Goal: Feedback & Contribution: Contribute content

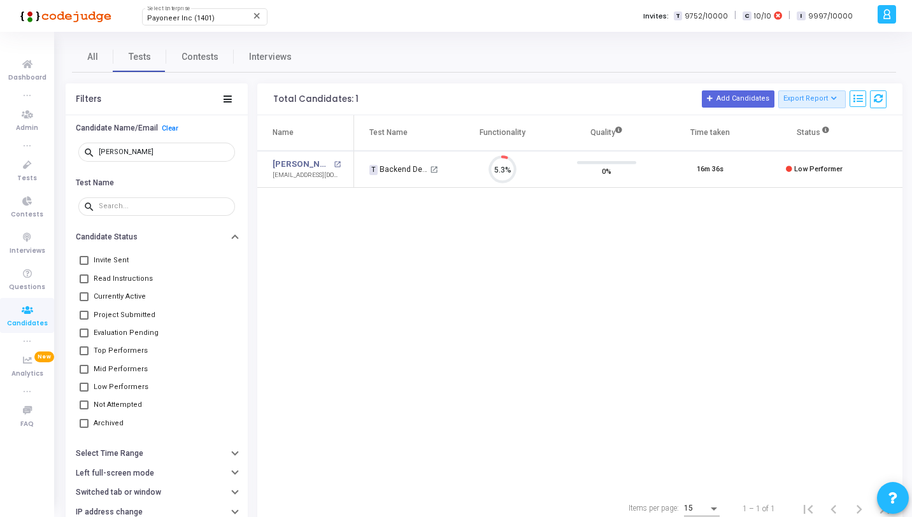
scroll to position [27, 32]
click at [24, 168] on icon at bounding box center [27, 165] width 27 height 16
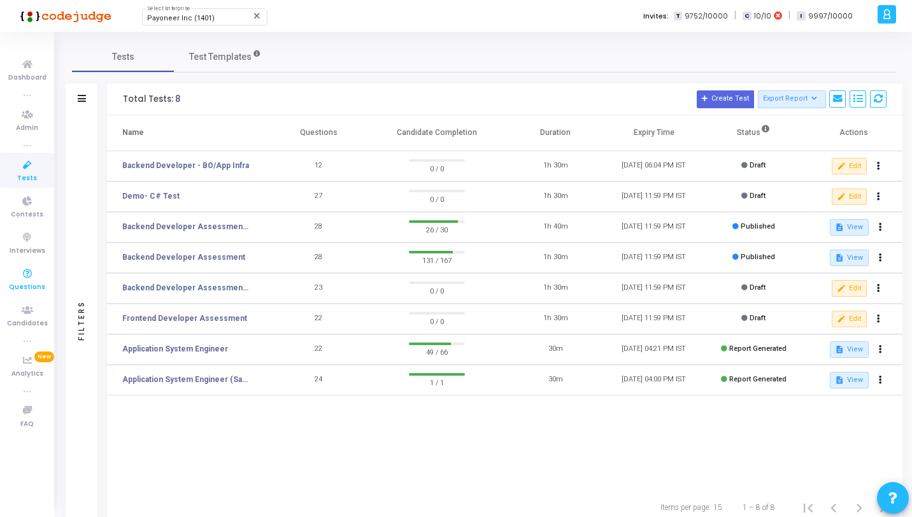
click at [36, 287] on span "Questions" at bounding box center [27, 287] width 36 height 11
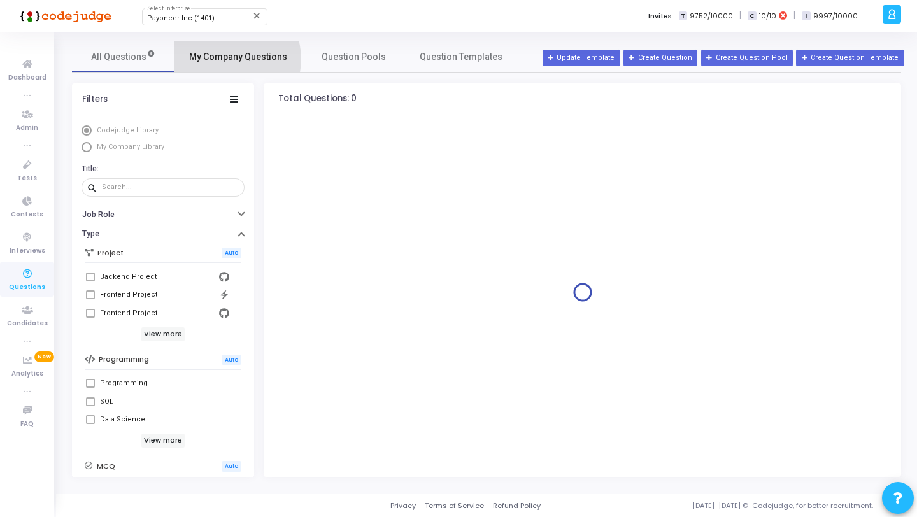
click at [227, 59] on span "My Company Questions" at bounding box center [238, 56] width 98 height 13
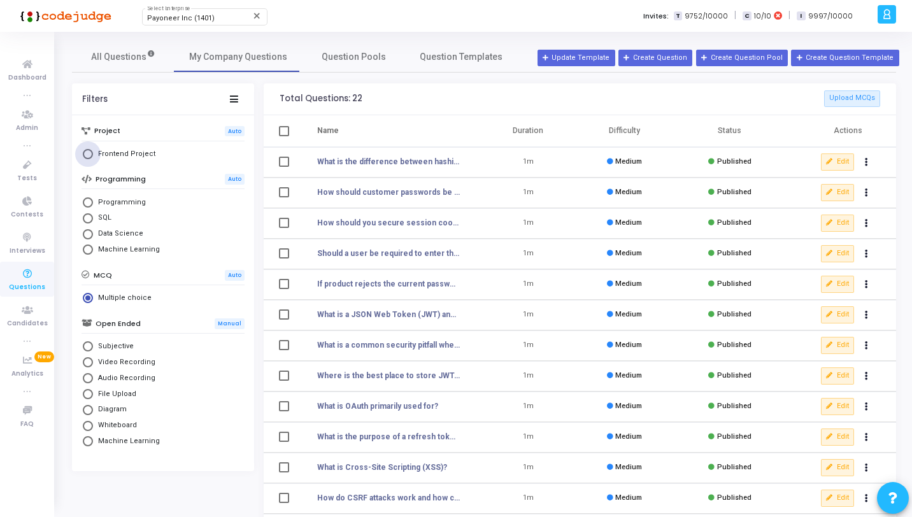
click at [131, 154] on span "Frontend Project" at bounding box center [124, 154] width 62 height 11
click at [93, 154] on input "Frontend Project" at bounding box center [88, 154] width 10 height 10
radio input "true"
radio input "false"
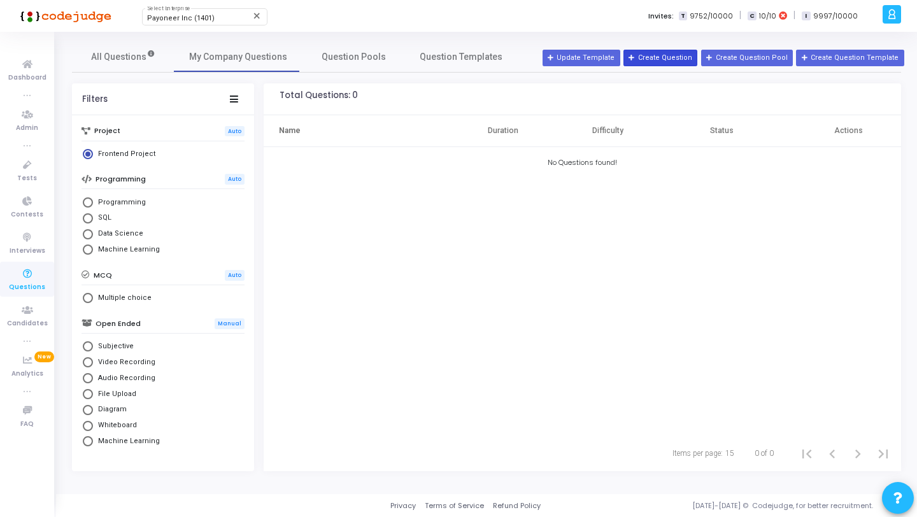
click at [636, 55] on icon at bounding box center [632, 58] width 7 height 7
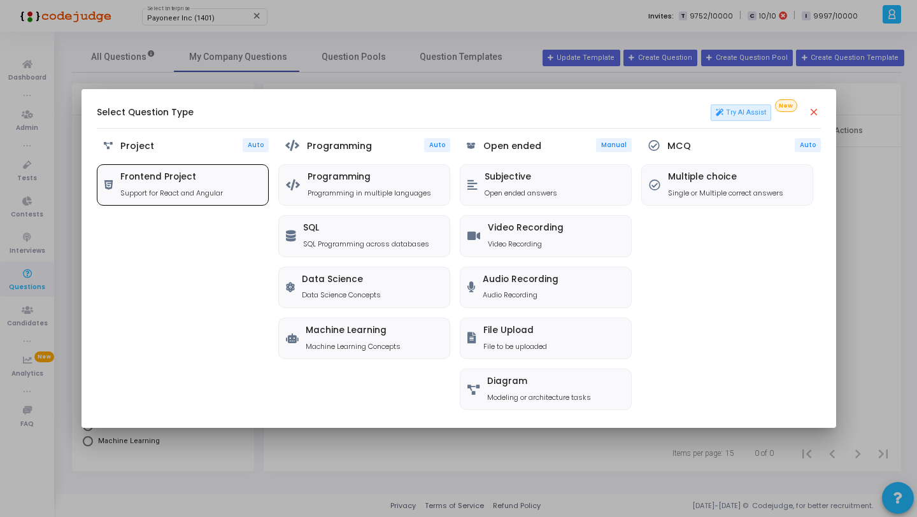
click at [161, 176] on h5 "Frontend Project" at bounding box center [171, 177] width 103 height 11
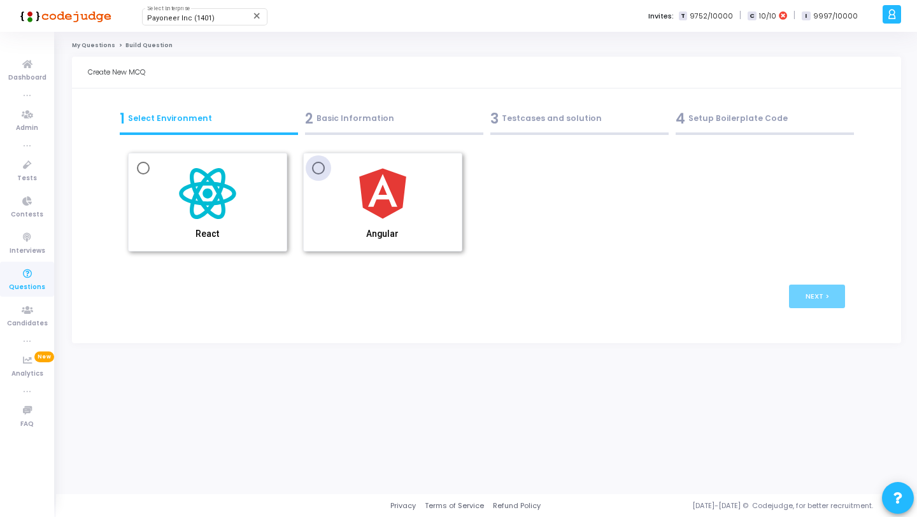
click at [324, 168] on span at bounding box center [318, 168] width 13 height 13
click at [324, 168] on input "Angular" at bounding box center [318, 168] width 13 height 13
radio input "true"
click at [341, 122] on div "2 Basic Information" at bounding box center [394, 118] width 178 height 21
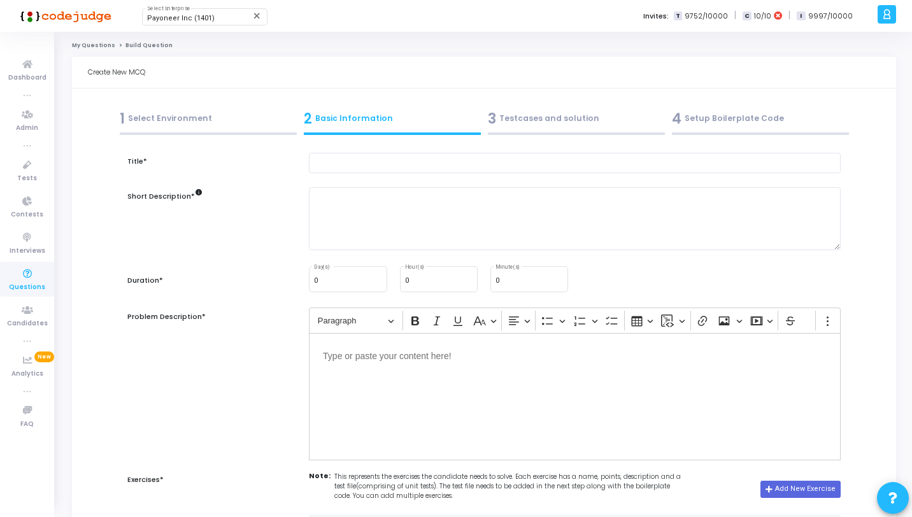
click at [571, 136] on div "3 Testcases and solution" at bounding box center [576, 121] width 184 height 34
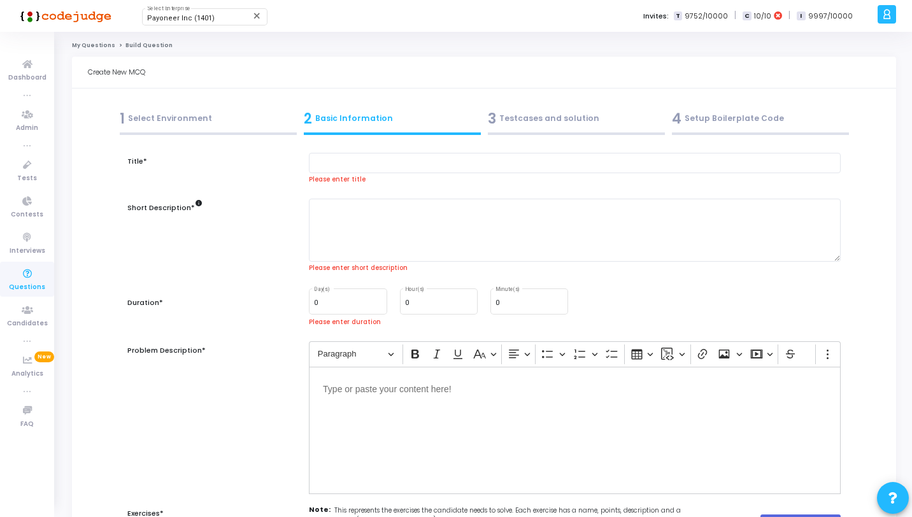
click at [707, 111] on div "4 Setup Boilerplate Code" at bounding box center [760, 118] width 177 height 21
click at [527, 130] on div "3 Testcases and solution" at bounding box center [576, 121] width 184 height 34
click at [268, 122] on div "1 Select Environment" at bounding box center [208, 118] width 177 height 21
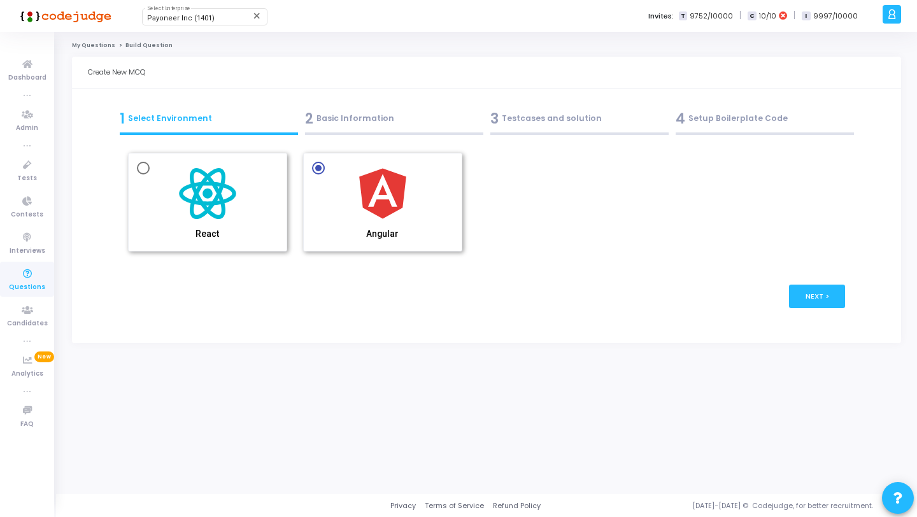
click at [250, 168] on span "React" at bounding box center [207, 201] width 141 height 78
click at [150, 168] on input "React" at bounding box center [143, 168] width 13 height 13
radio input "true"
click at [382, 127] on div "2 Basic Information" at bounding box center [394, 118] width 178 height 21
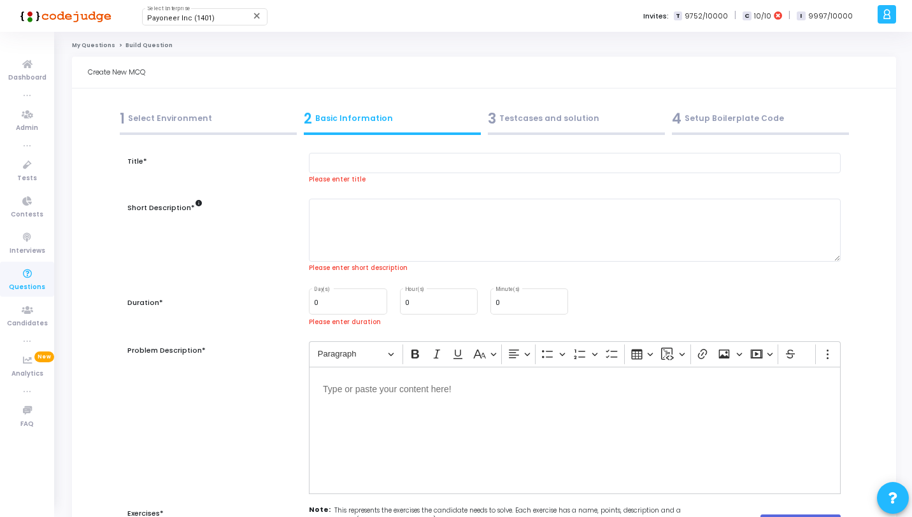
click at [194, 133] on div at bounding box center [208, 133] width 177 height 3
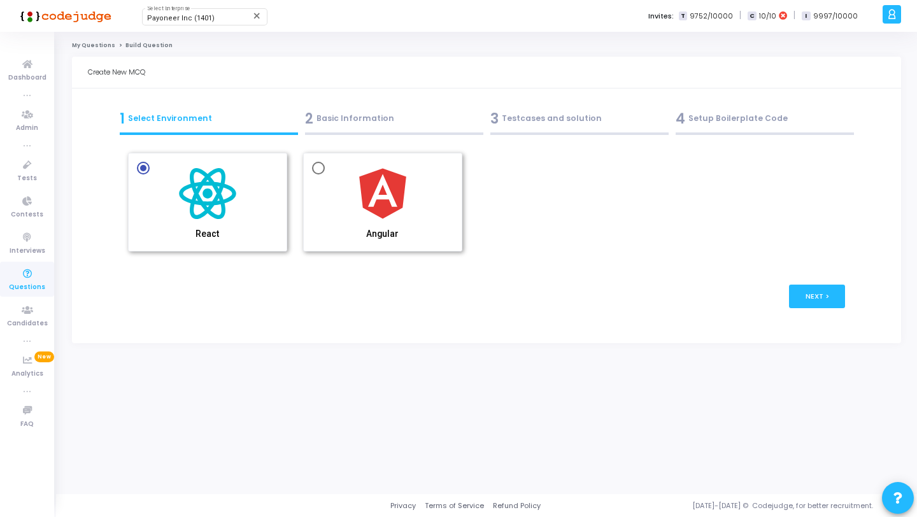
click at [384, 128] on div "2 Basic Information" at bounding box center [394, 118] width 178 height 21
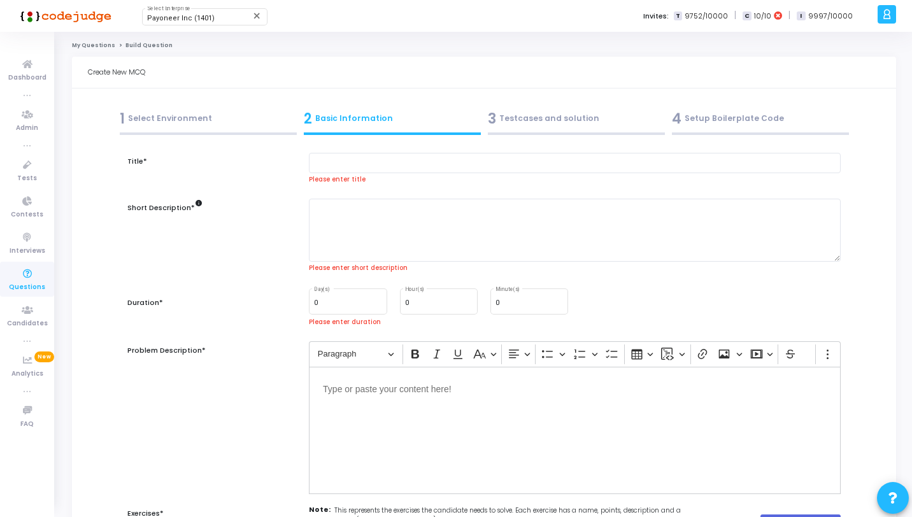
click at [278, 132] on div at bounding box center [208, 133] width 177 height 3
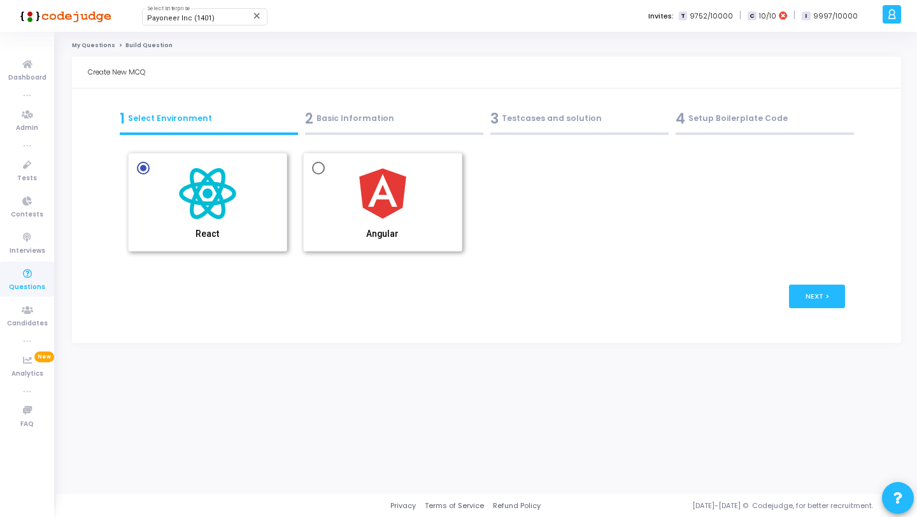
click at [354, 113] on div "2 Basic Information" at bounding box center [394, 118] width 178 height 21
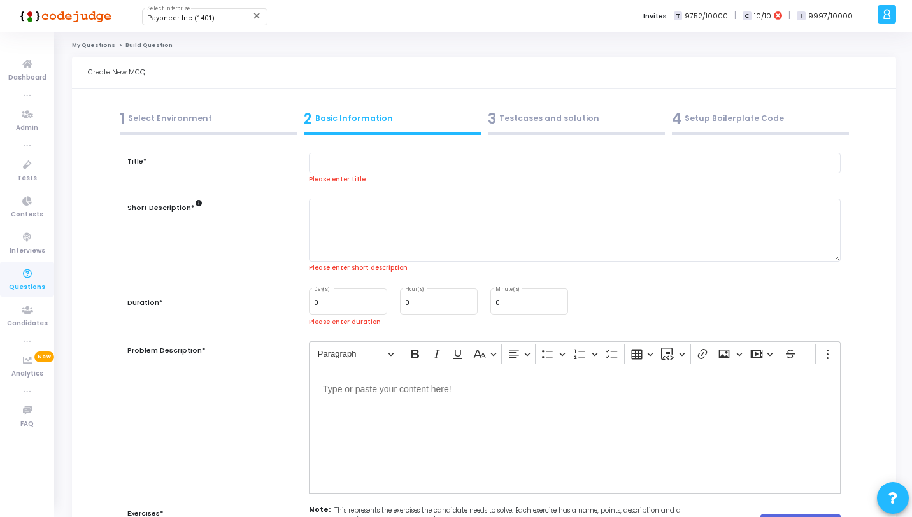
click at [536, 121] on div "3 Testcases and solution" at bounding box center [576, 118] width 177 height 21
click at [234, 131] on div "1 Select Environment" at bounding box center [208, 121] width 184 height 34
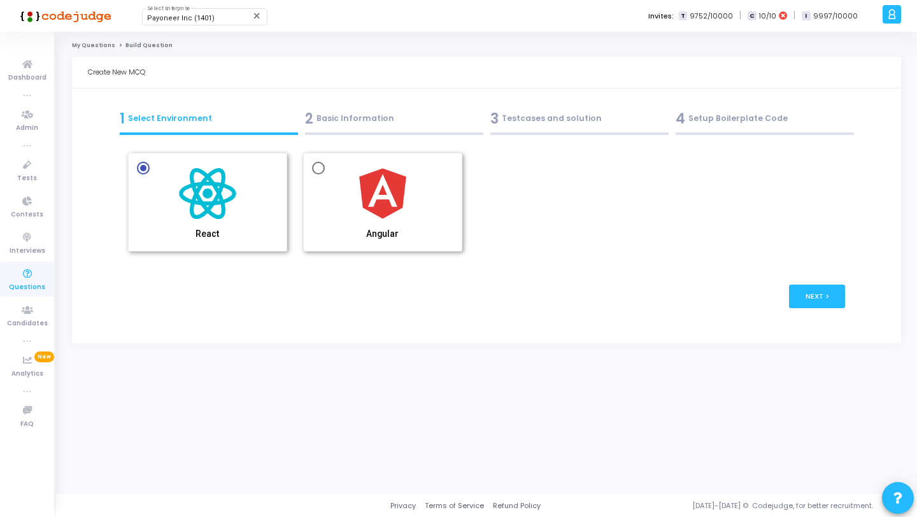
click at [436, 124] on div "2 Basic Information" at bounding box center [394, 118] width 178 height 21
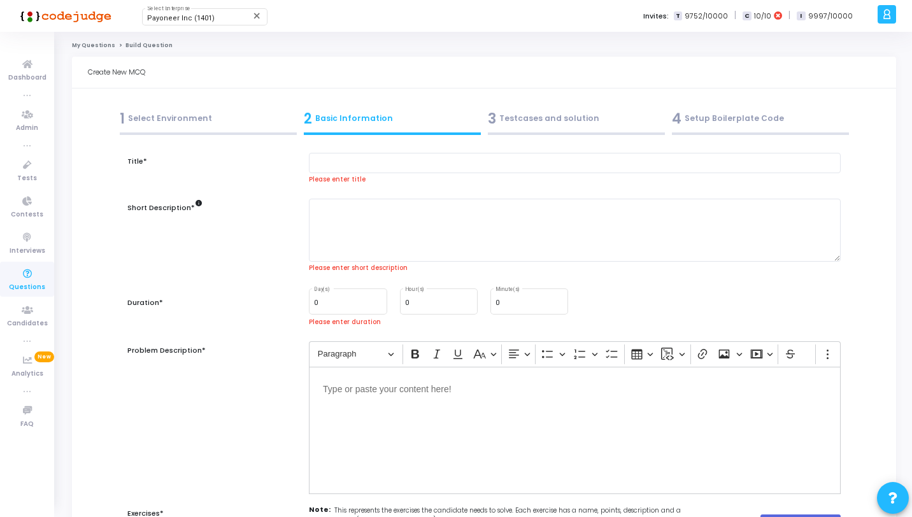
click at [501, 124] on div "3 Testcases and solution" at bounding box center [576, 118] width 177 height 21
click at [720, 128] on div "4 Setup Boilerplate Code" at bounding box center [760, 118] width 177 height 21
click at [205, 127] on div "1 Select Environment" at bounding box center [208, 118] width 177 height 21
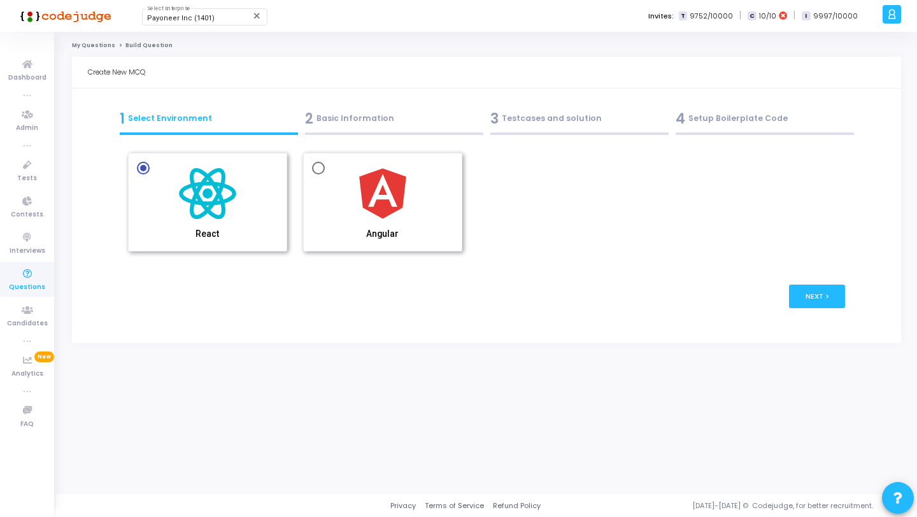
click at [417, 129] on div "2 Basic Information" at bounding box center [394, 118] width 178 height 21
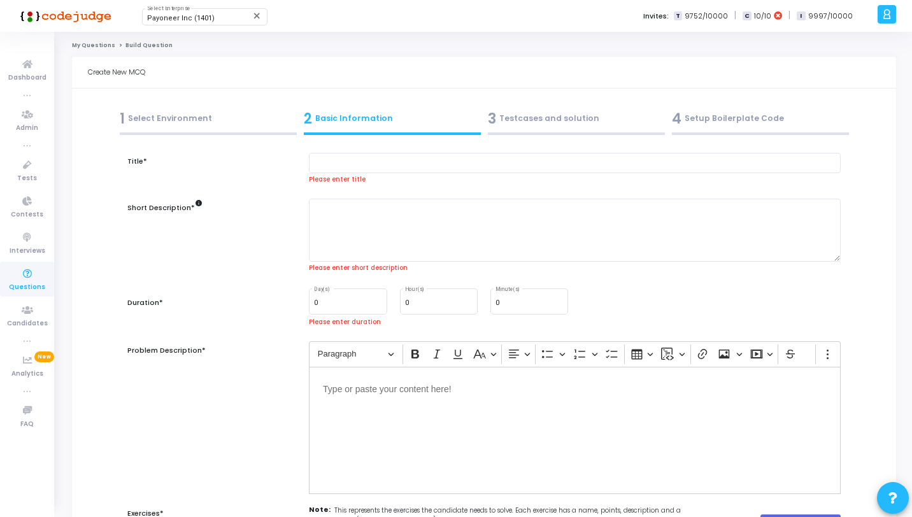
drag, startPoint x: 331, startPoint y: 269, endPoint x: 408, endPoint y: 268, distance: 77.1
click at [408, 268] on div "Please enter short description" at bounding box center [575, 269] width 532 height 10
click at [513, 132] on div "3 Testcases and solution" at bounding box center [576, 121] width 184 height 34
click at [265, 134] on div at bounding box center [208, 133] width 177 height 3
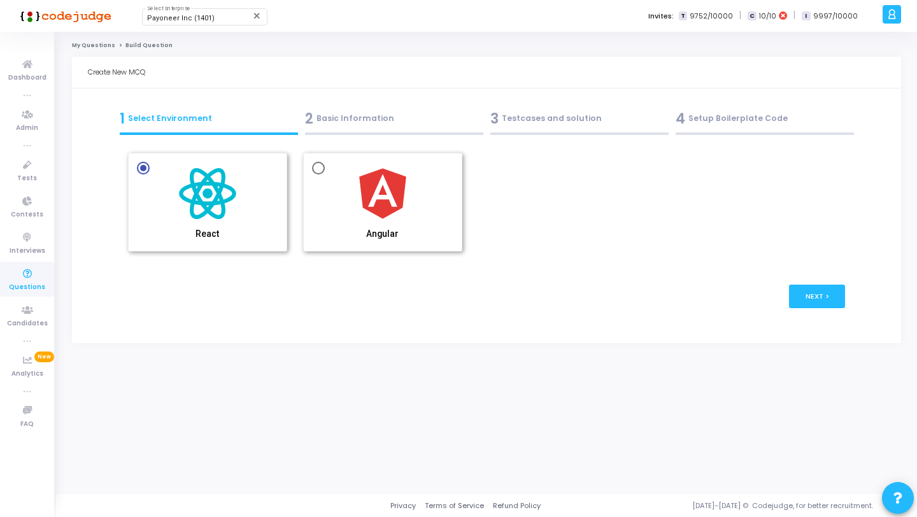
click at [464, 131] on div "2 Basic Information" at bounding box center [393, 121] width 185 height 34
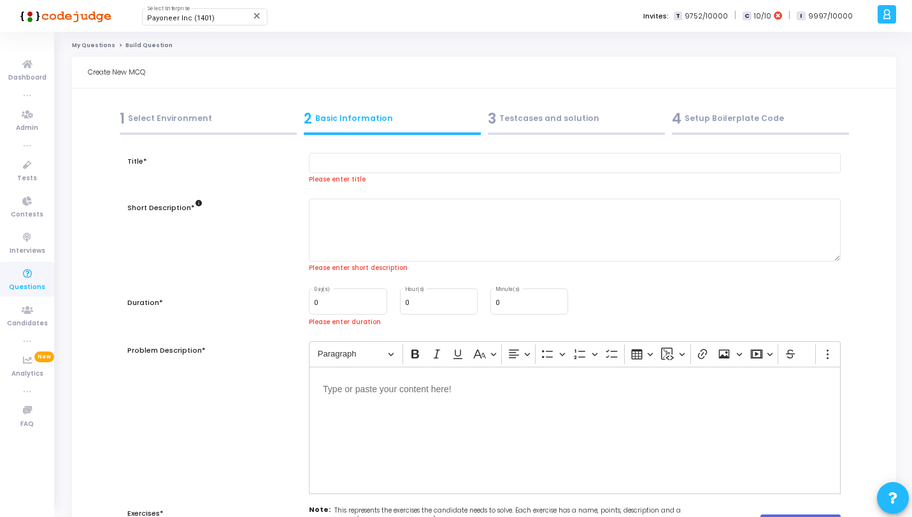
click at [525, 131] on div "3 Testcases and solution" at bounding box center [576, 121] width 184 height 34
click at [248, 121] on div "1 Select Environment" at bounding box center [208, 118] width 177 height 21
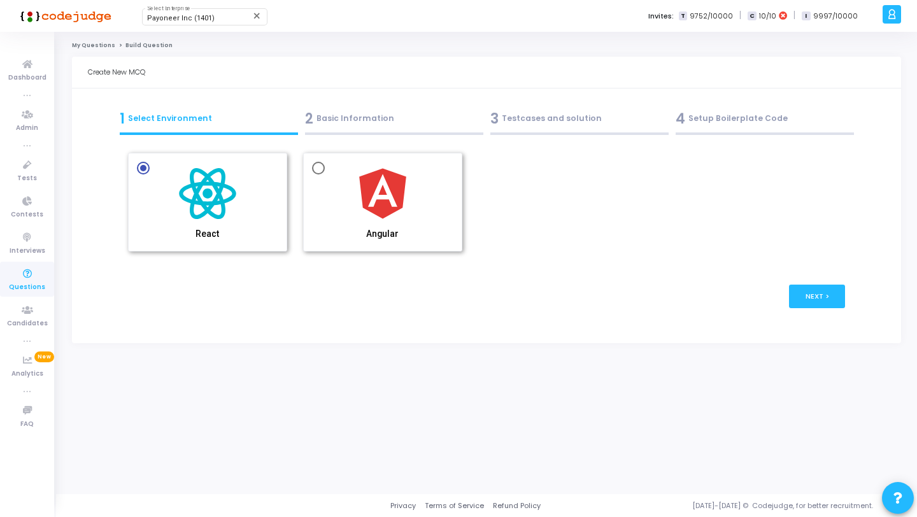
click at [402, 129] on div "2 Basic Information" at bounding box center [393, 121] width 185 height 34
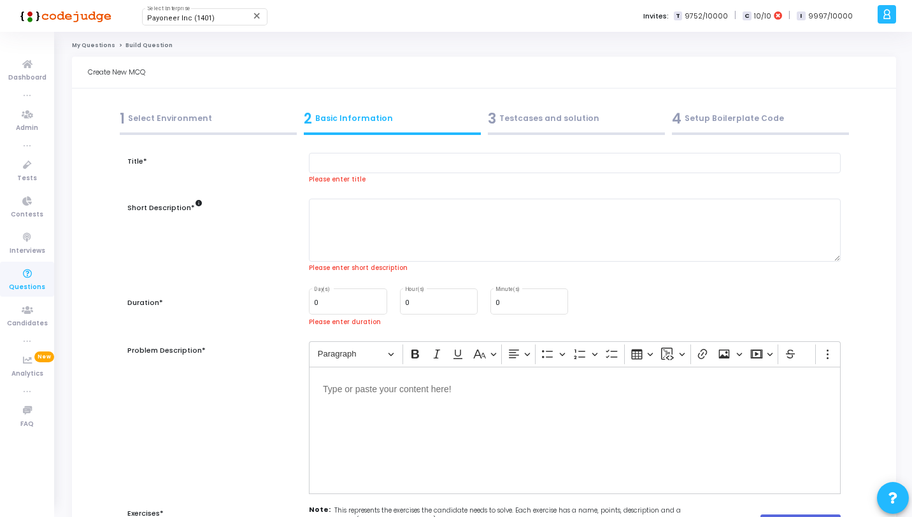
click at [246, 117] on div "1 Select Environment" at bounding box center [208, 118] width 177 height 21
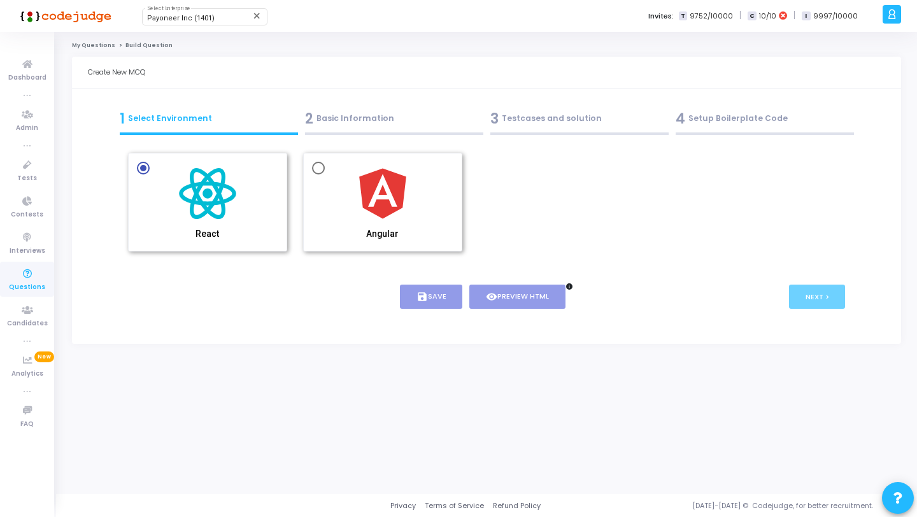
click at [576, 143] on div "React Angular Title* Please enter title Short Description* info Please enter sh…" at bounding box center [487, 234] width 718 height 190
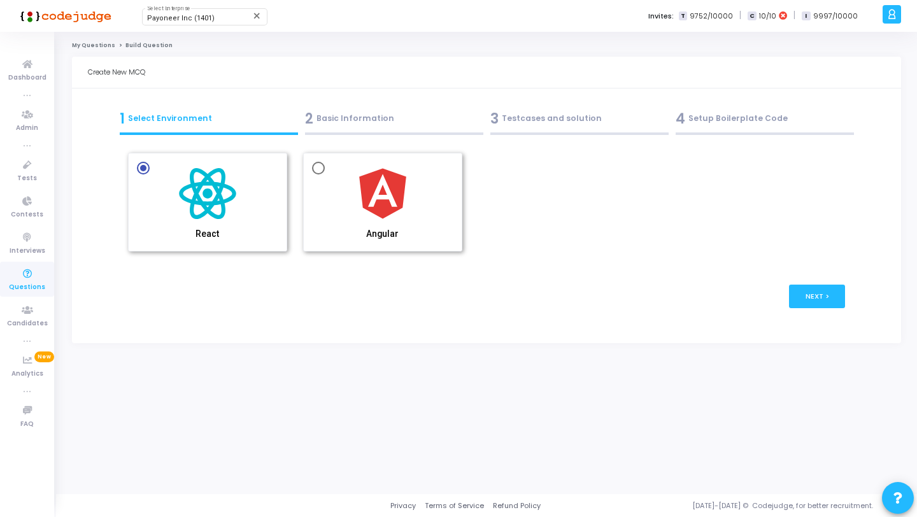
click at [578, 132] on div at bounding box center [579, 133] width 178 height 3
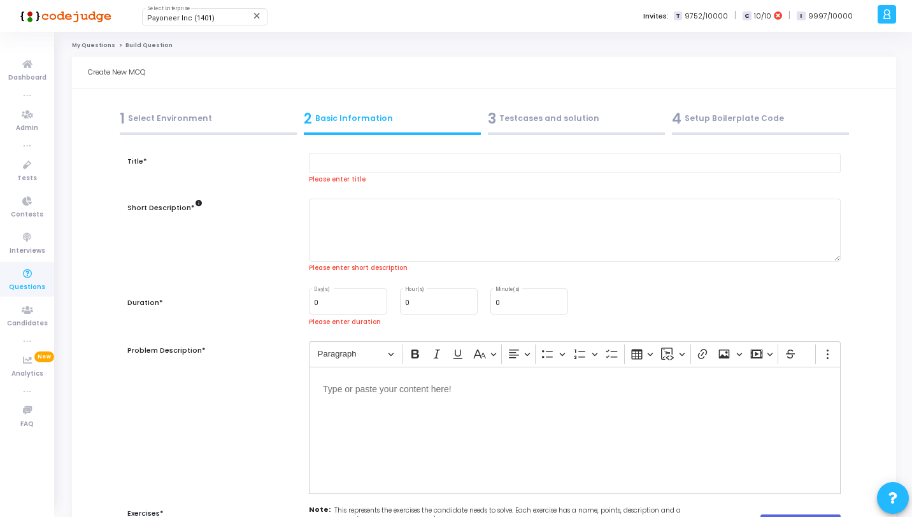
click at [706, 118] on div "4 Setup Boilerplate Code" at bounding box center [760, 118] width 177 height 21
click at [41, 269] on link "Questions" at bounding box center [27, 279] width 54 height 35
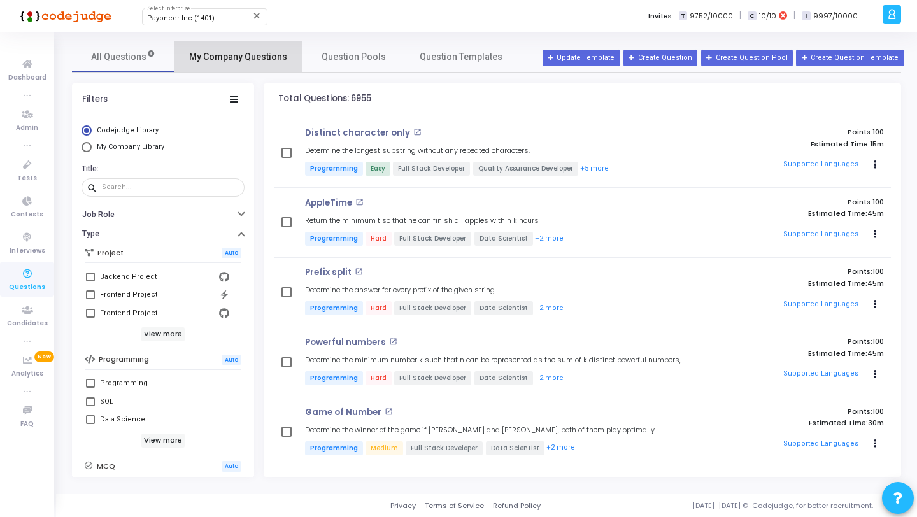
click at [258, 55] on span "My Company Questions" at bounding box center [238, 56] width 98 height 13
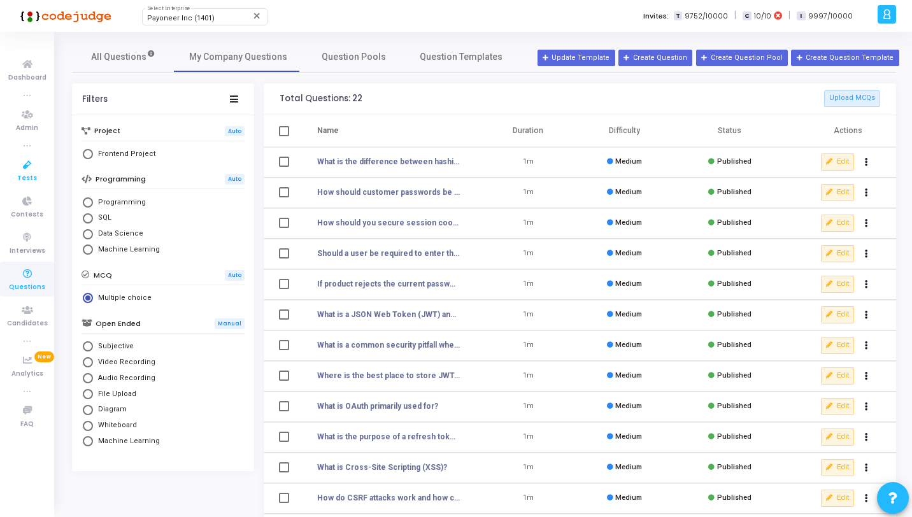
click at [33, 174] on span "Tests" at bounding box center [27, 178] width 20 height 11
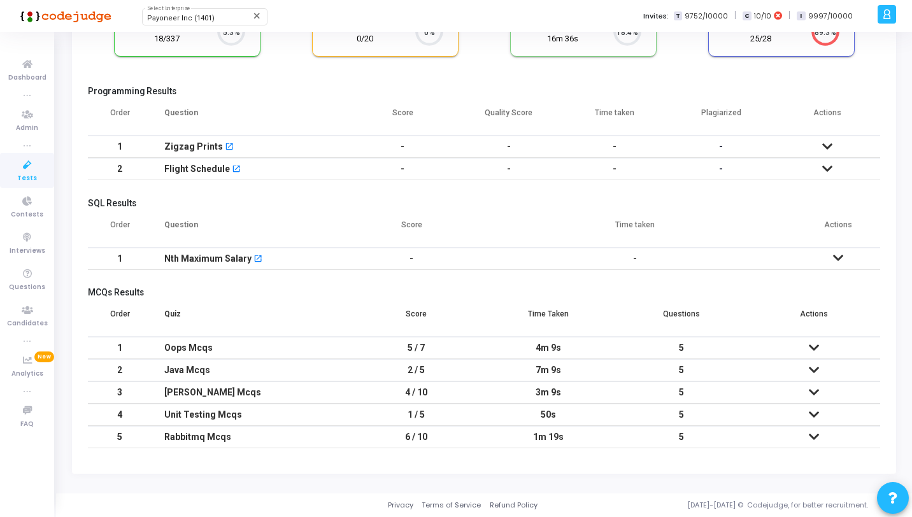
scroll to position [27, 32]
